Goal: Find specific page/section: Find specific page/section

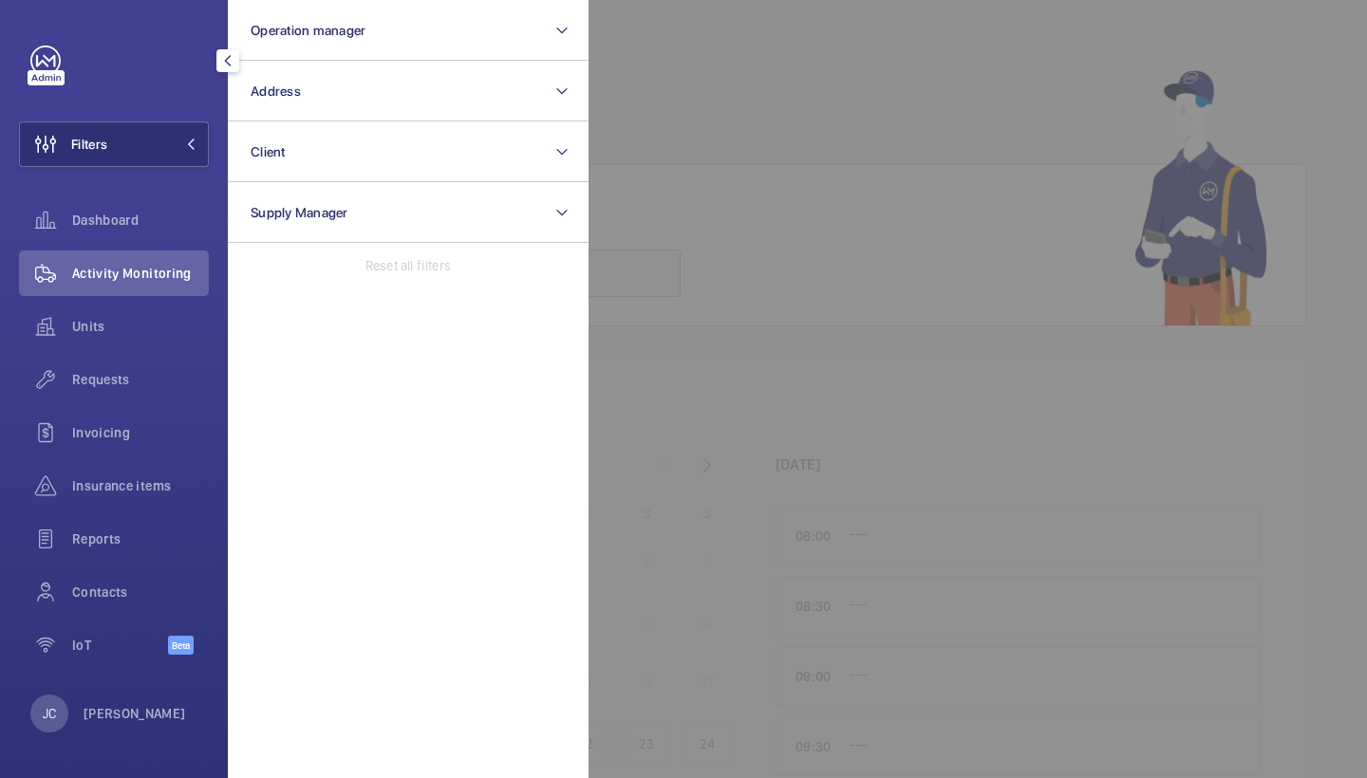
click at [305, 92] on button "Address" at bounding box center [408, 91] width 361 height 61
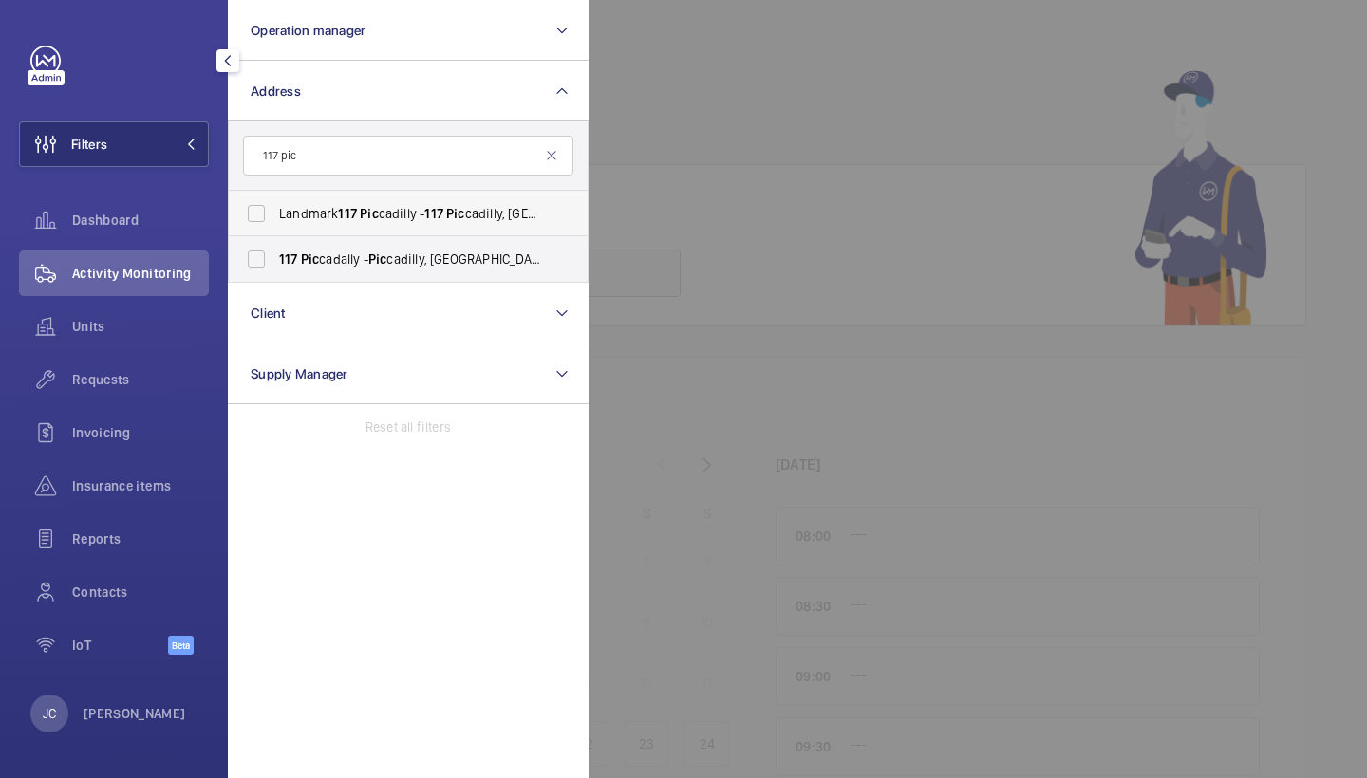
type input "117 pic"
click at [399, 219] on span "Landmark [STREET_ADDRESS]" at bounding box center [409, 213] width 261 height 19
click at [275, 219] on input "Landmark [STREET_ADDRESS]" at bounding box center [256, 214] width 38 height 38
checkbox input "true"
click at [398, 278] on label "[STREET_ADDRESS]" at bounding box center [394, 259] width 330 height 46
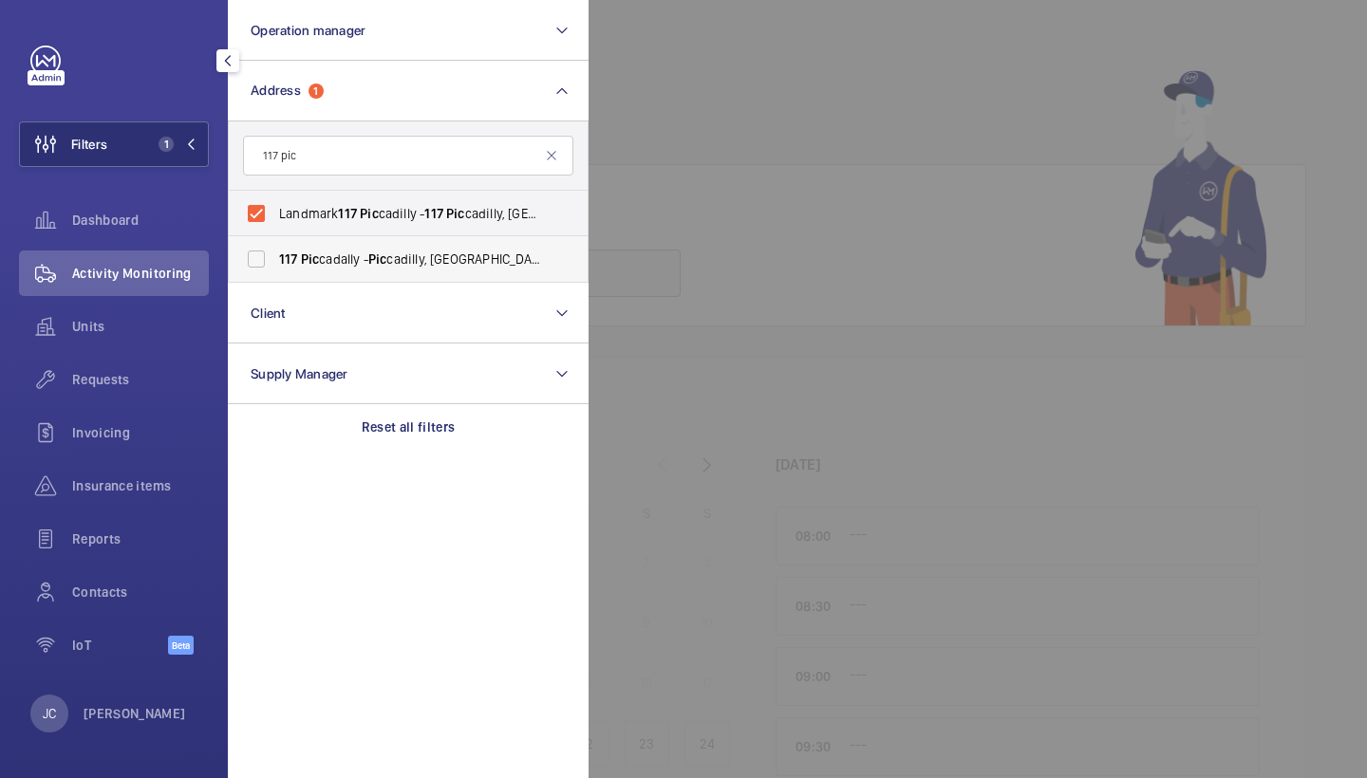
click at [275, 278] on input "[STREET_ADDRESS]" at bounding box center [256, 259] width 38 height 38
checkbox input "true"
click at [115, 259] on div "Activity Monitoring" at bounding box center [114, 274] width 190 height 46
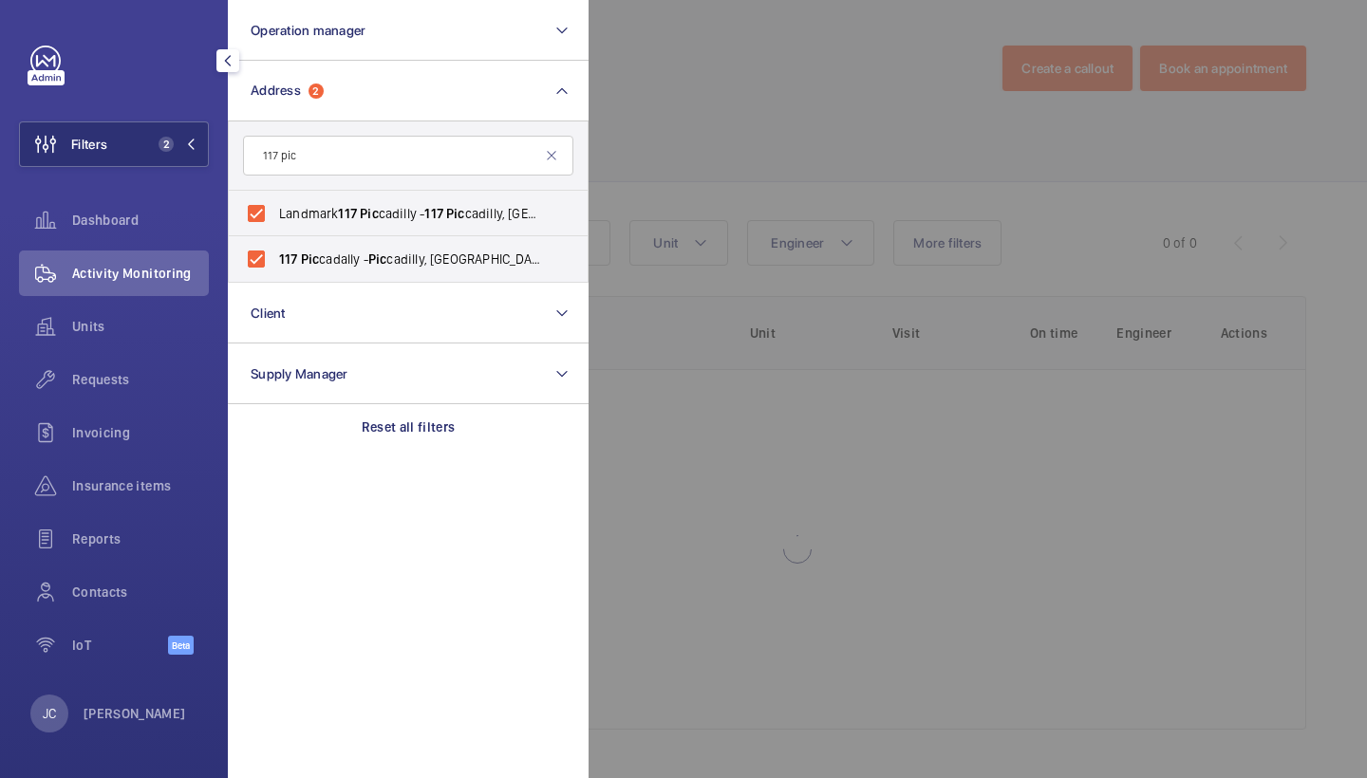
click at [948, 143] on div at bounding box center [1271, 389] width 1367 height 778
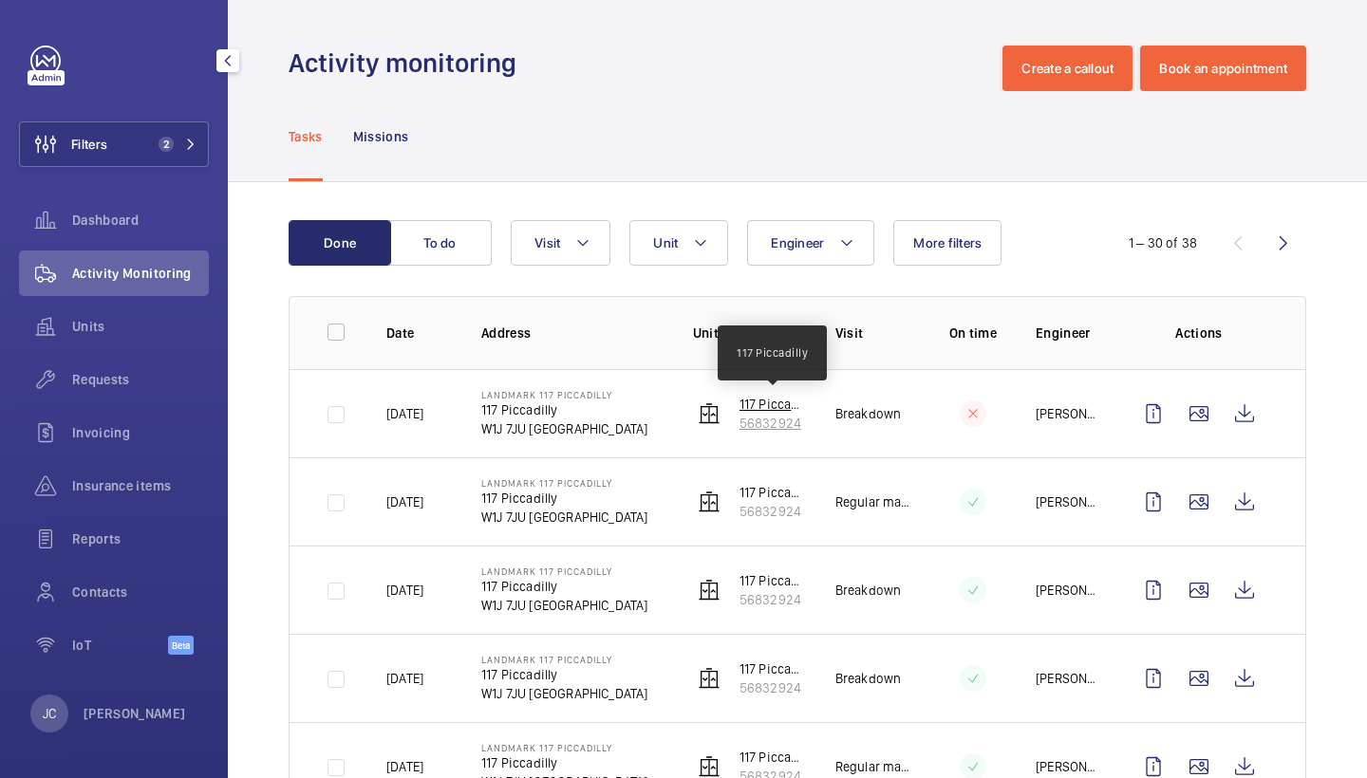
click at [754, 413] on p "117 Piccadilly" at bounding box center [771, 404] width 65 height 19
